Goal: Transaction & Acquisition: Download file/media

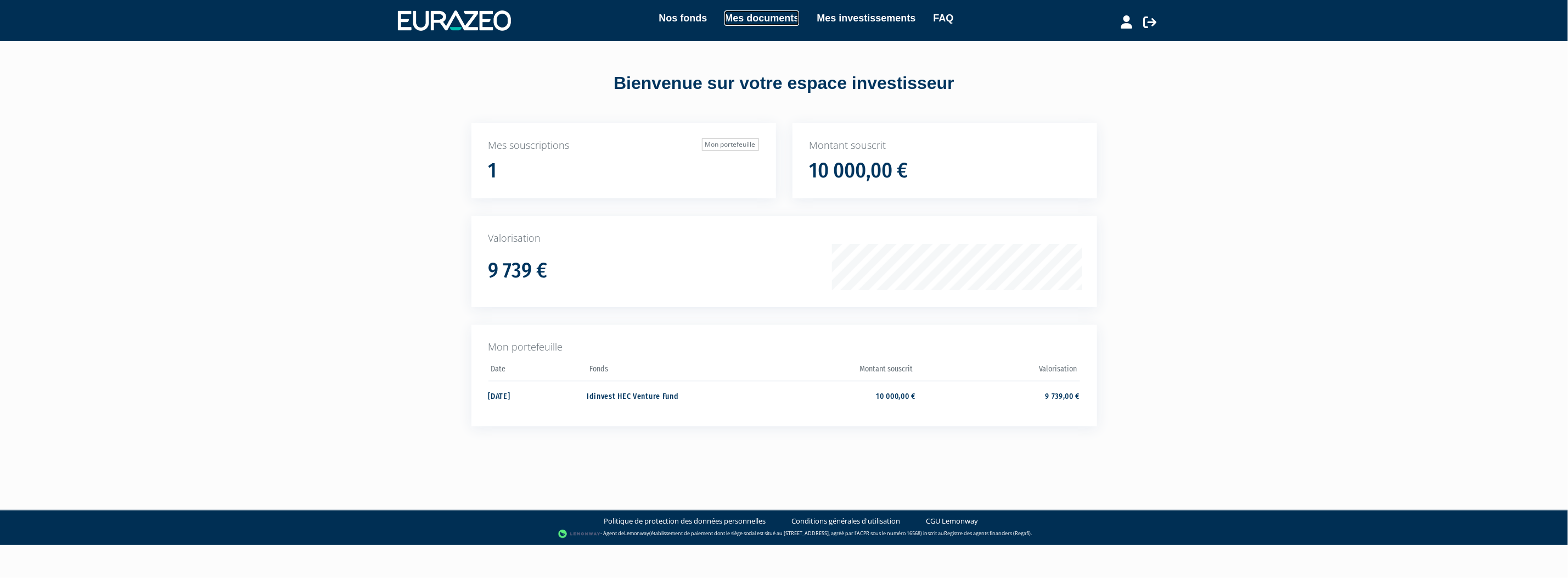
click at [757, 17] on link "Mes documents" at bounding box center [761, 18] width 75 height 15
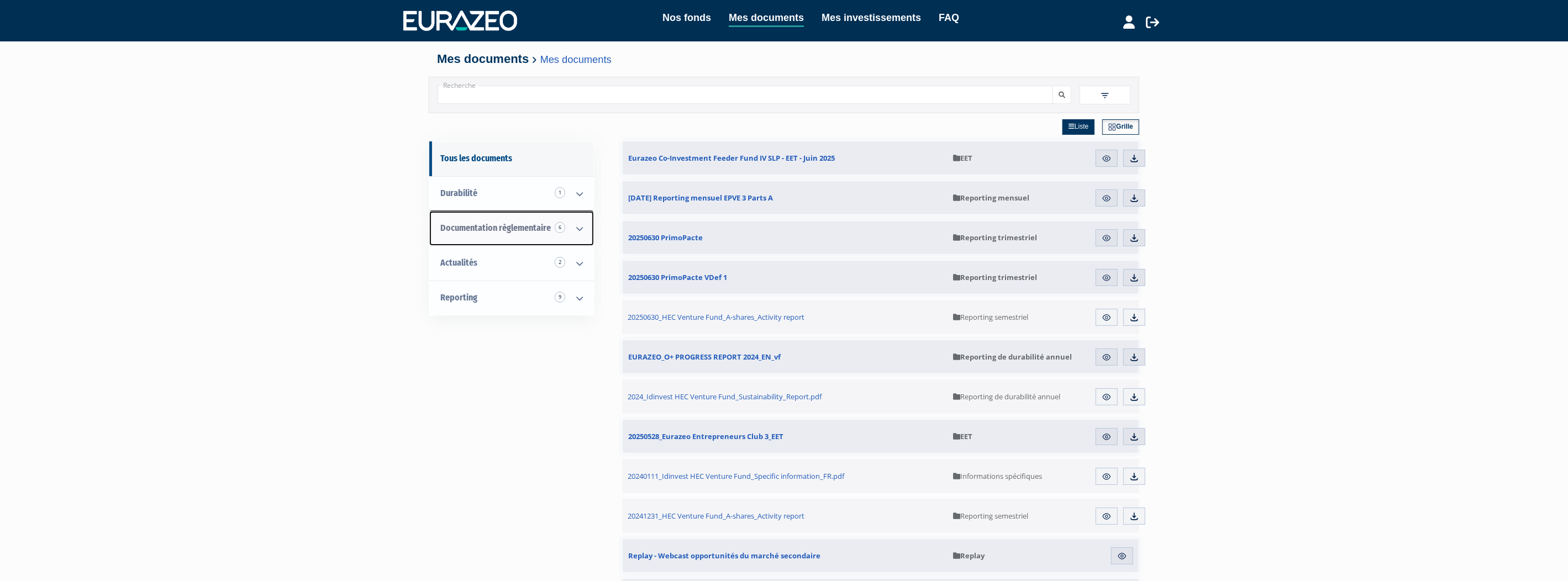
click at [586, 229] on icon at bounding box center [579, 228] width 29 height 34
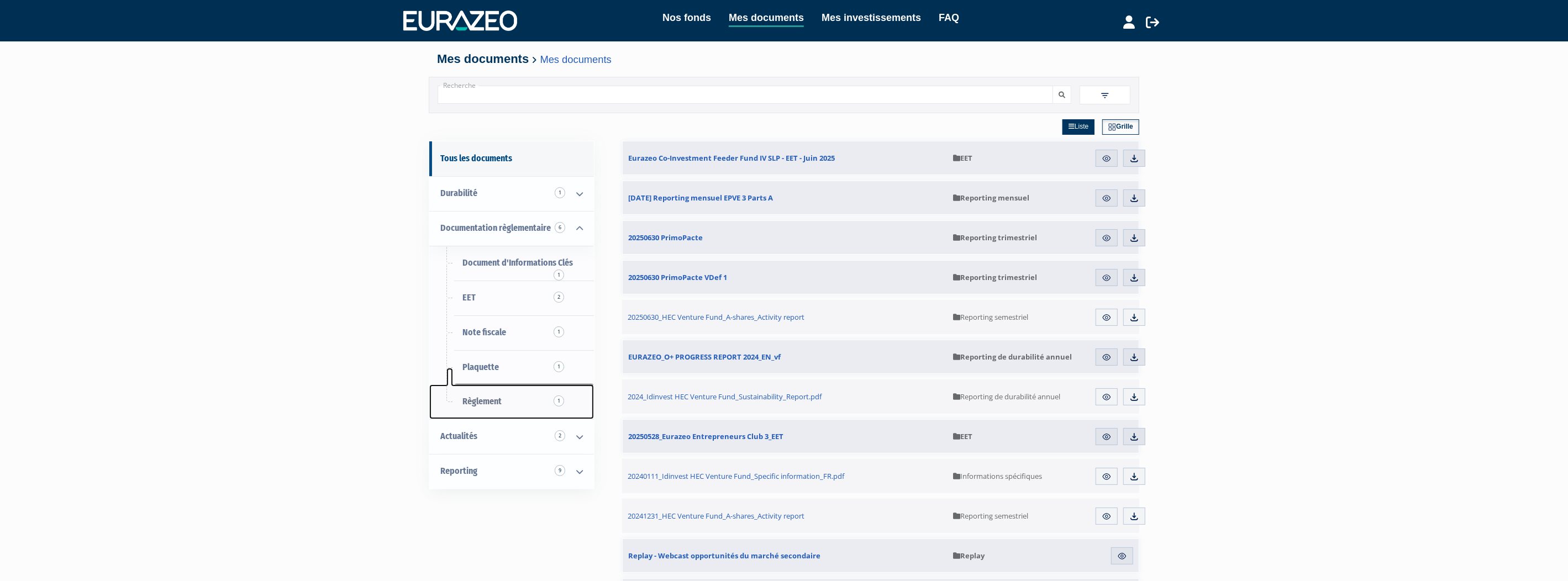
click at [487, 395] on link "Règlement 1" at bounding box center [512, 402] width 165 height 35
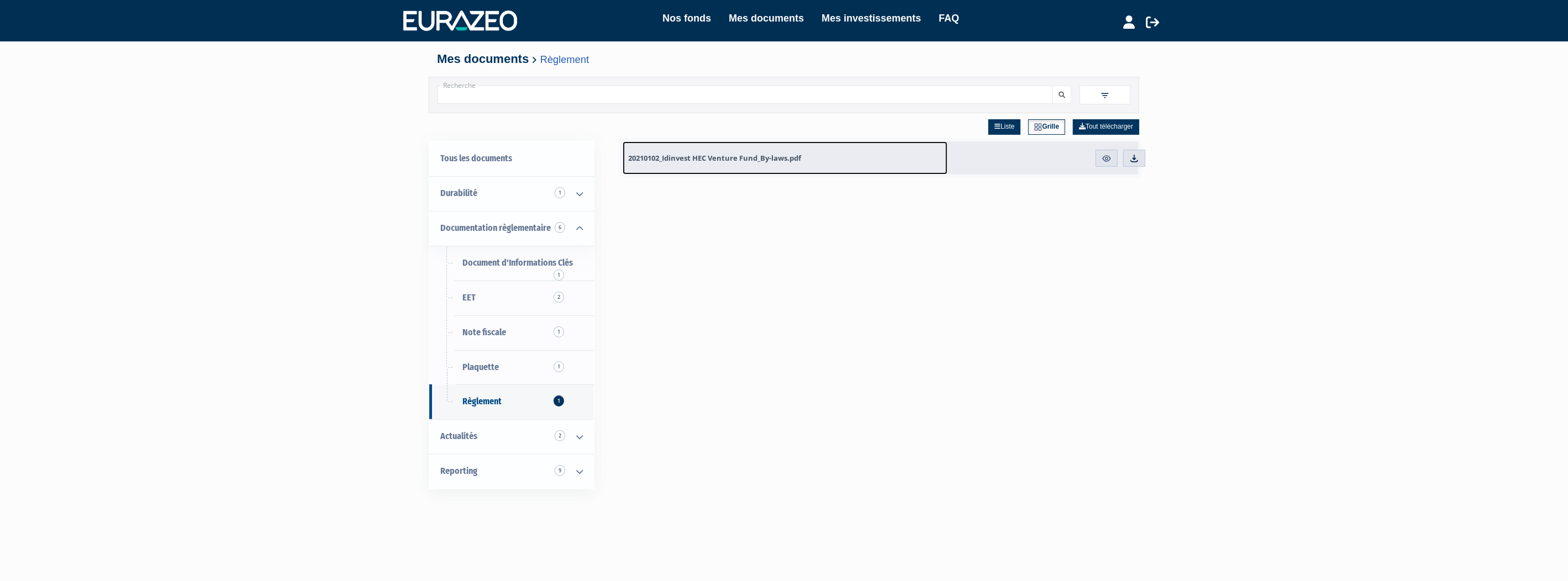
click at [722, 156] on span "20210102_Idinvest HEC Venture Fund_By-laws.pdf" at bounding box center [714, 158] width 173 height 10
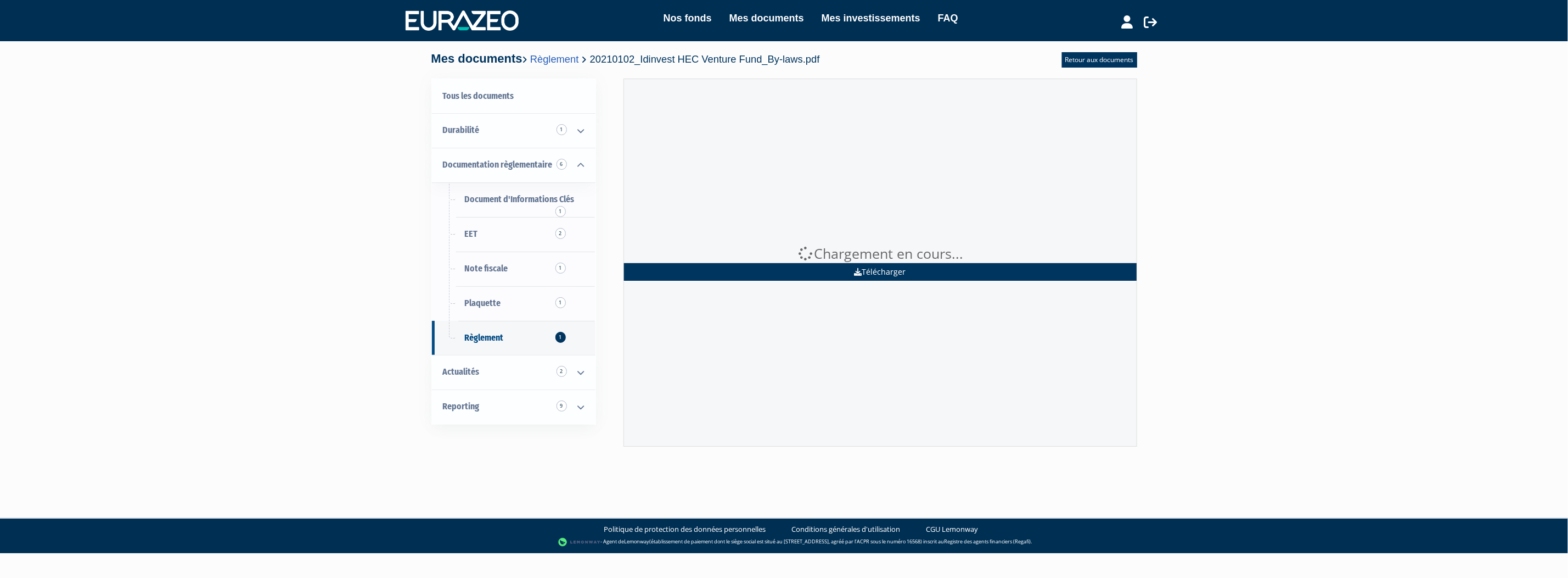
click at [884, 273] on link "Télécharger" at bounding box center [880, 272] width 513 height 18
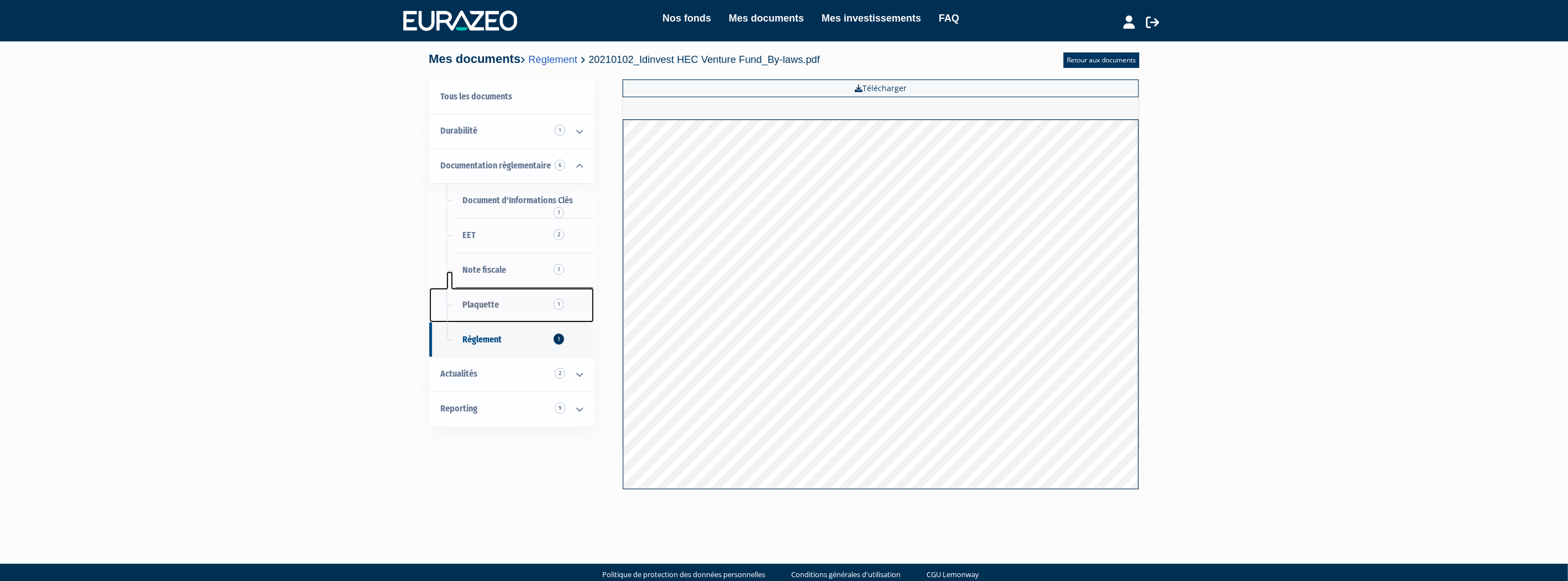
click at [490, 304] on span "Plaquette 1" at bounding box center [481, 304] width 37 height 10
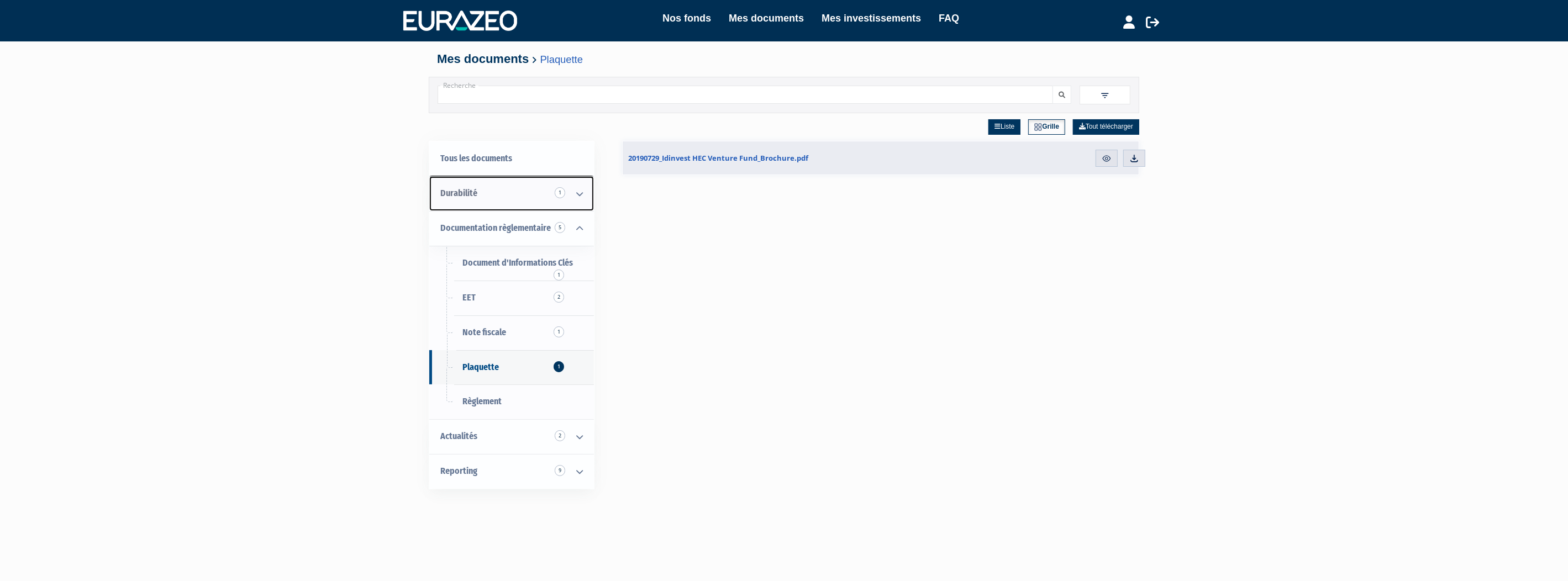
click at [578, 191] on icon at bounding box center [579, 194] width 29 height 34
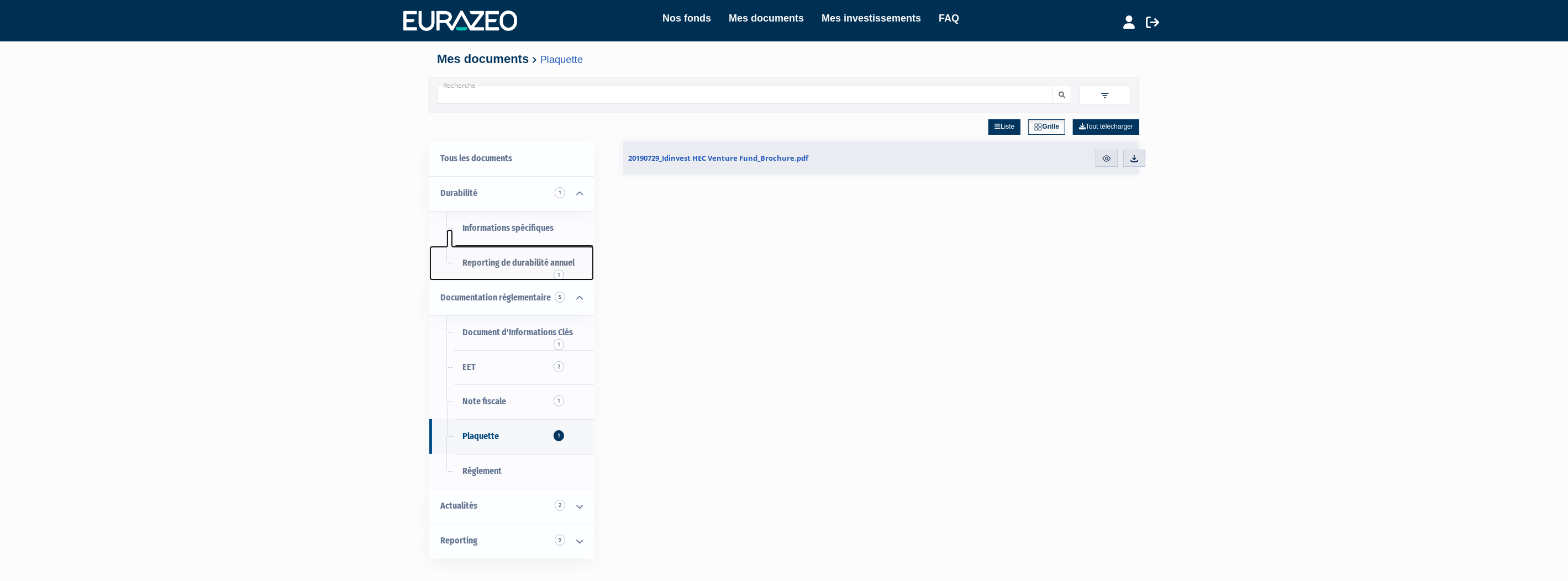
click at [515, 260] on span "Reporting de durabilité annuel 1" at bounding box center [518, 262] width 112 height 10
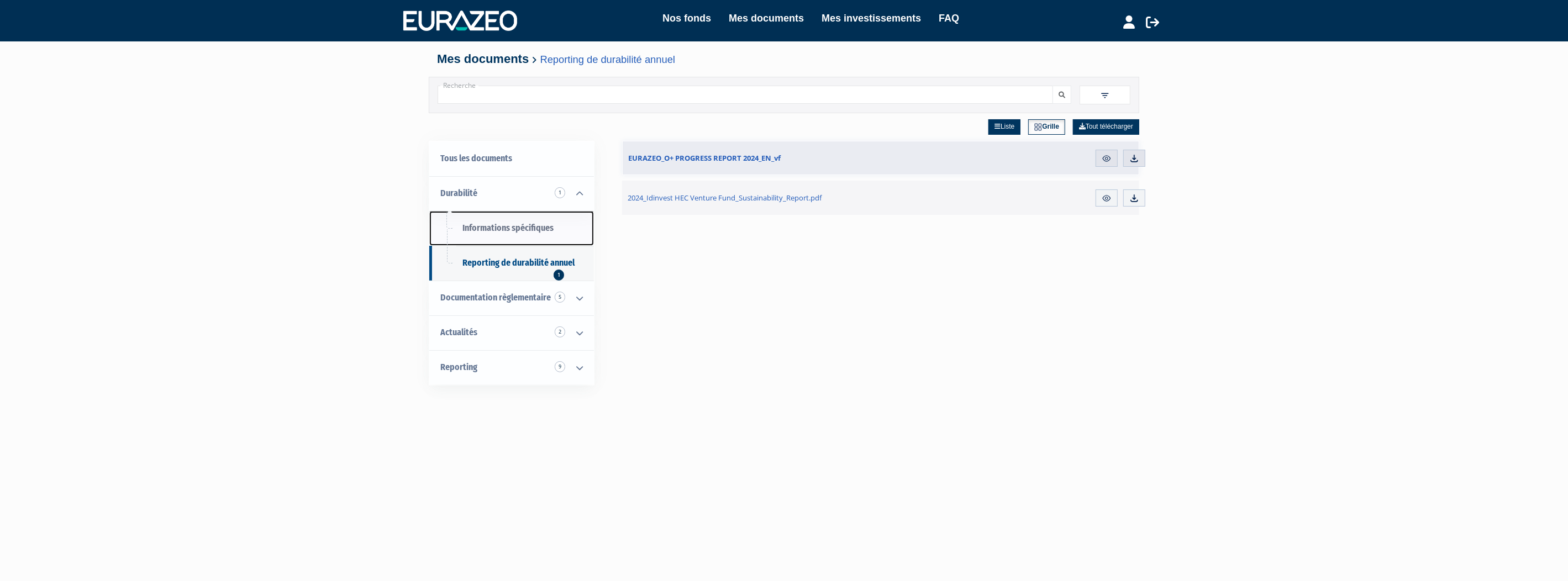
click at [535, 224] on span "Informations spécifiques" at bounding box center [508, 227] width 91 height 10
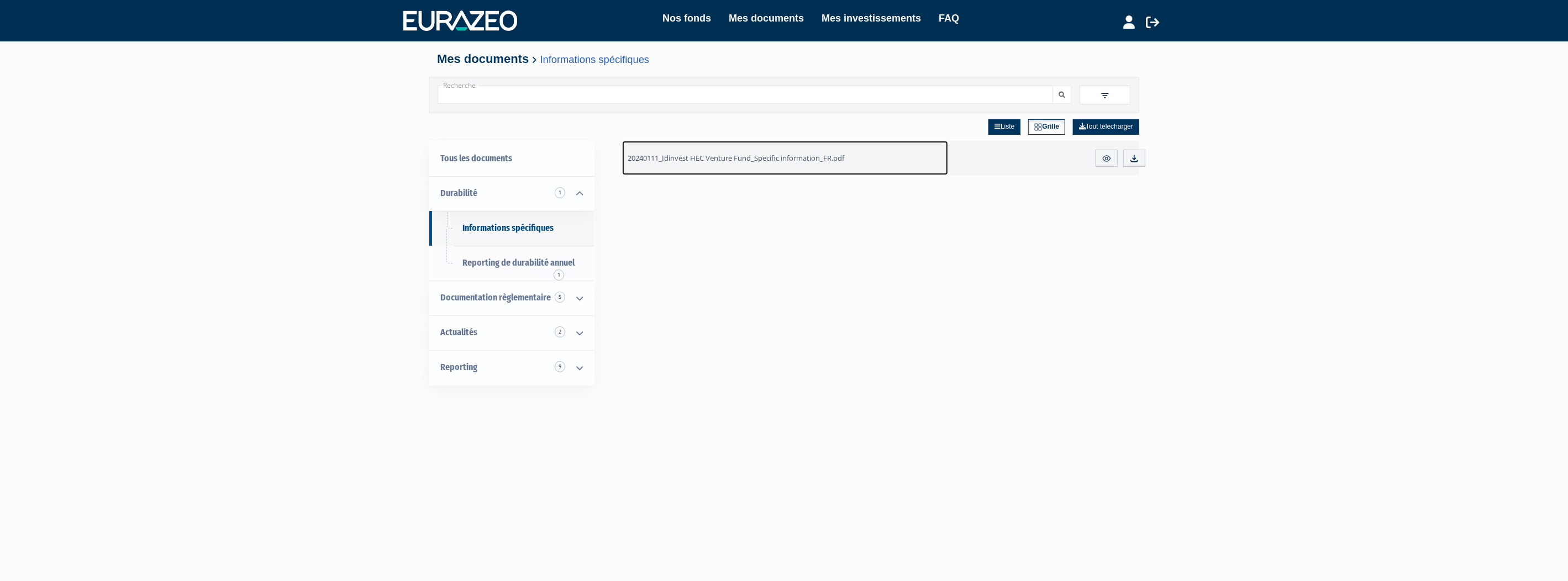
click at [694, 160] on span "20240111_Idinvest HEC Venture Fund_Specific information_FR.pdf" at bounding box center [735, 158] width 216 height 10
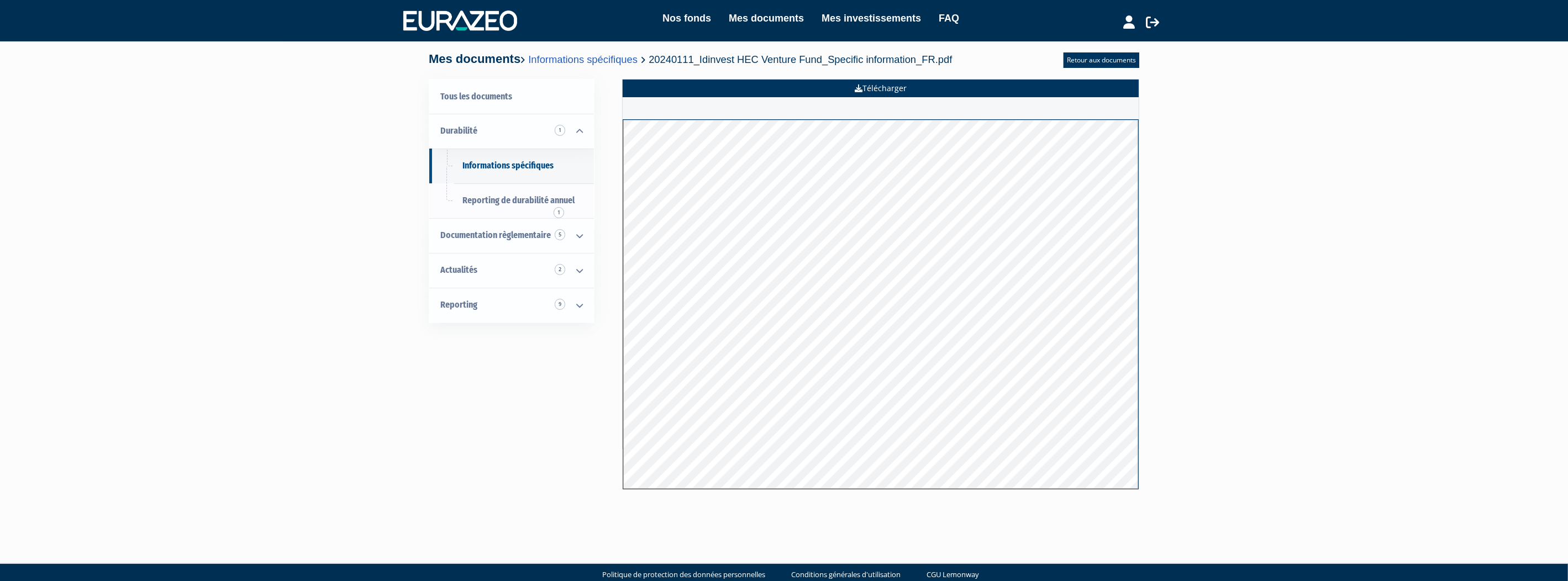
click at [904, 87] on link "Télécharger" at bounding box center [881, 88] width 516 height 18
